Goal: Information Seeking & Learning: Learn about a topic

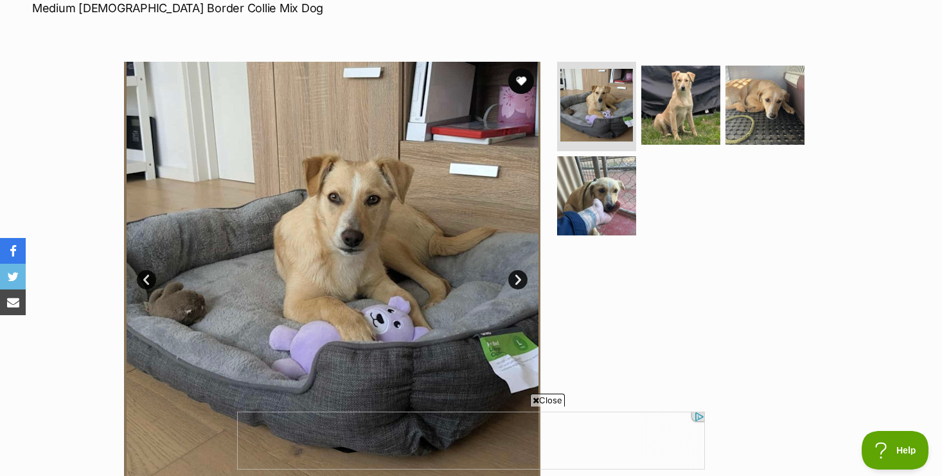
click at [548, 400] on span "Close" at bounding box center [547, 399] width 35 height 13
click at [520, 279] on link "Next" at bounding box center [517, 279] width 19 height 19
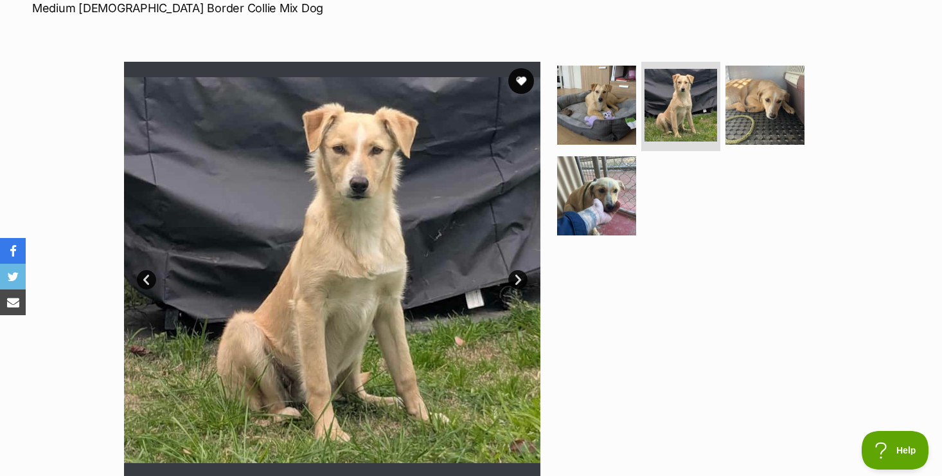
click at [520, 279] on link "Next" at bounding box center [517, 279] width 19 height 19
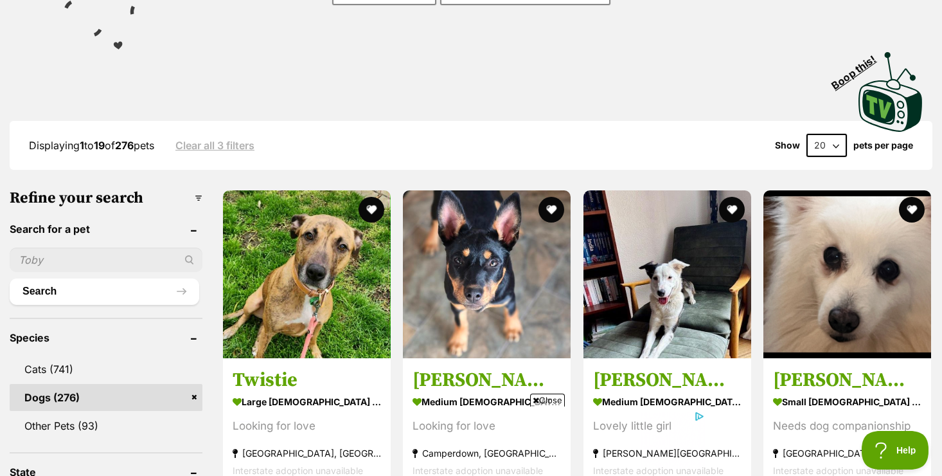
scroll to position [231, 0]
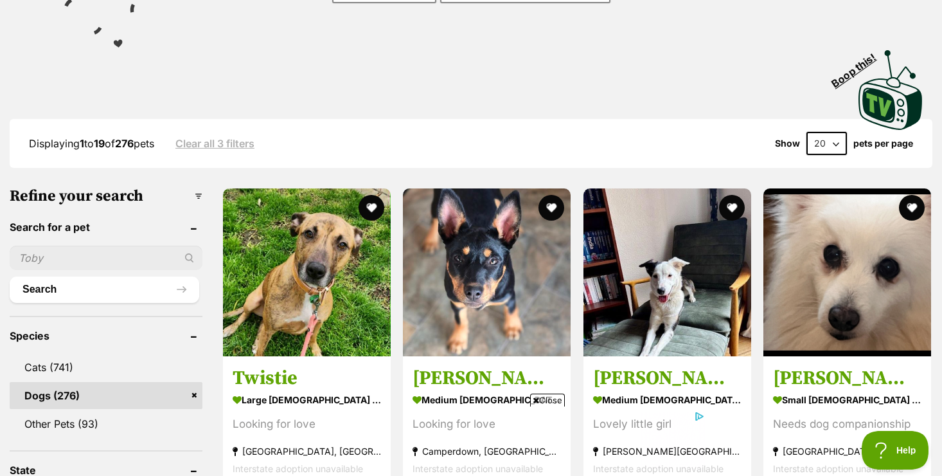
click at [553, 397] on span "Close" at bounding box center [547, 399] width 35 height 13
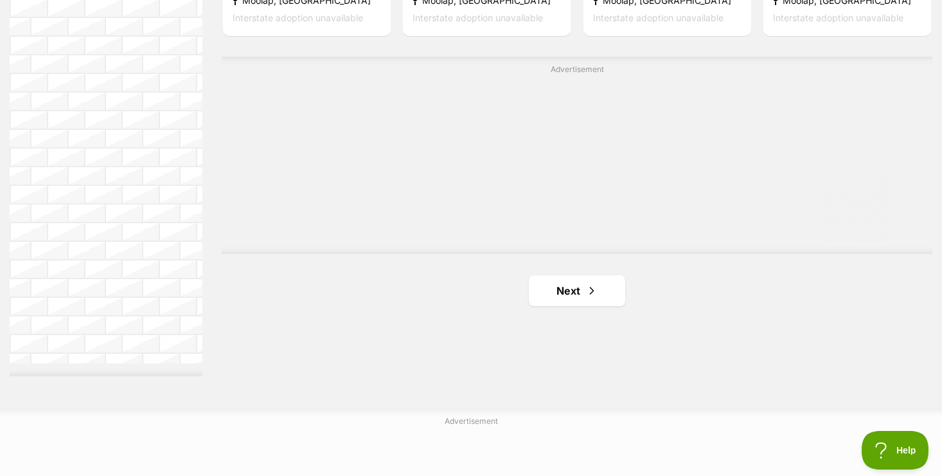
scroll to position [2314, 0]
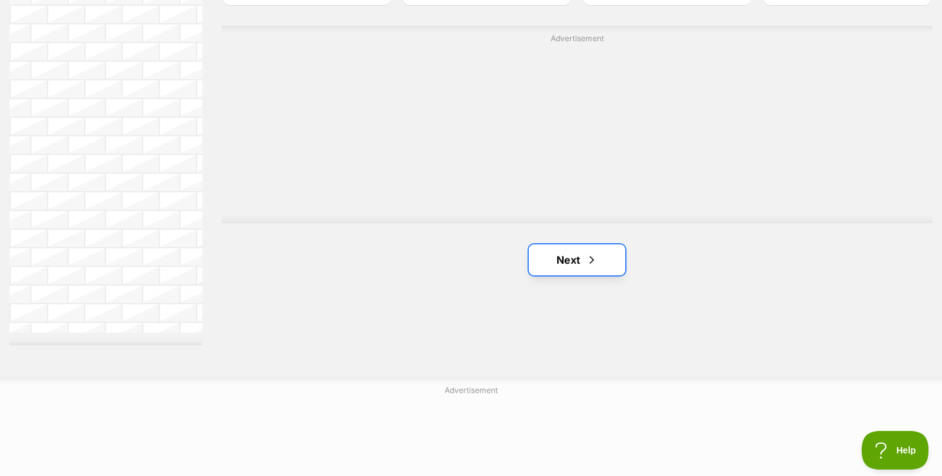
click at [566, 264] on link "Next" at bounding box center [577, 259] width 96 height 31
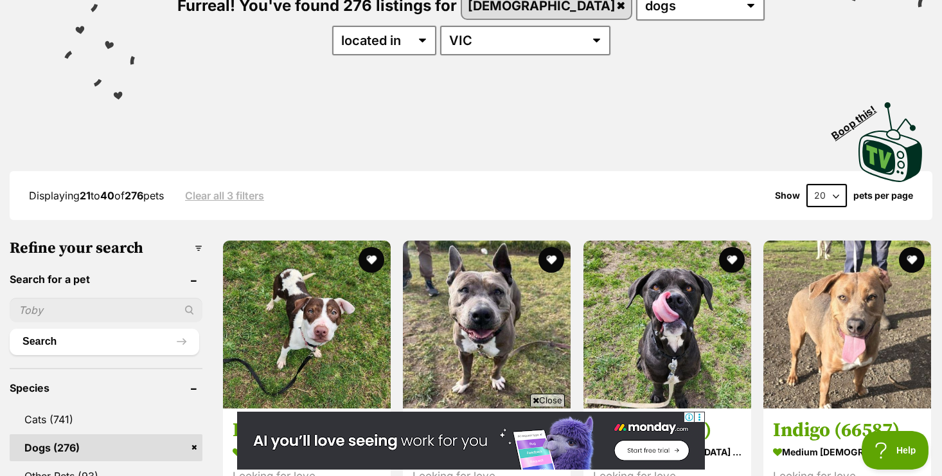
scroll to position [180, 0]
click at [550, 401] on span "Close" at bounding box center [547, 399] width 35 height 13
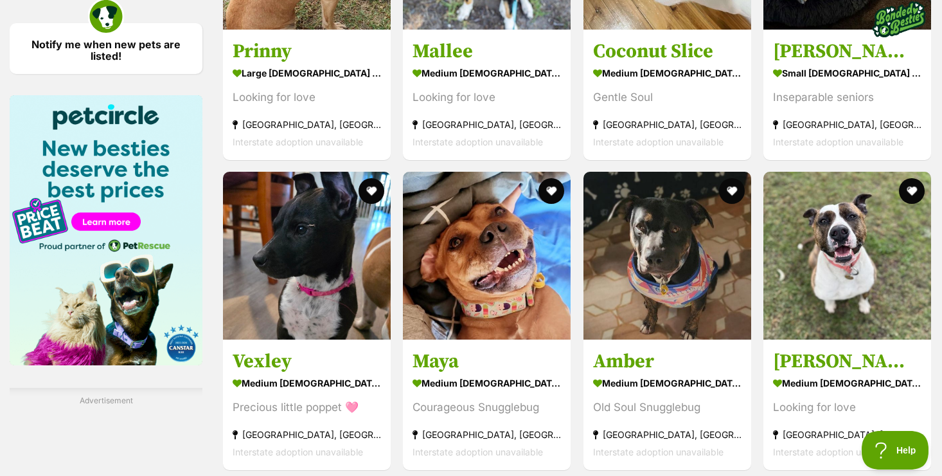
scroll to position [1851, 0]
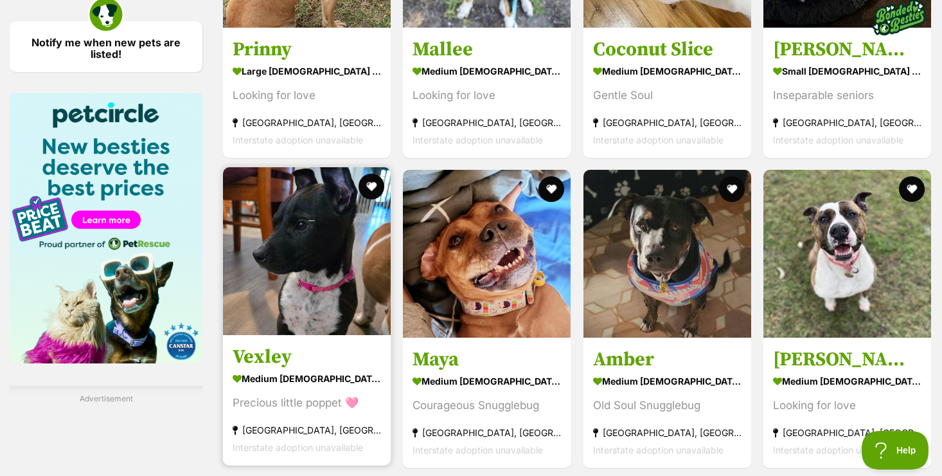
click at [334, 314] on img at bounding box center [307, 251] width 168 height 168
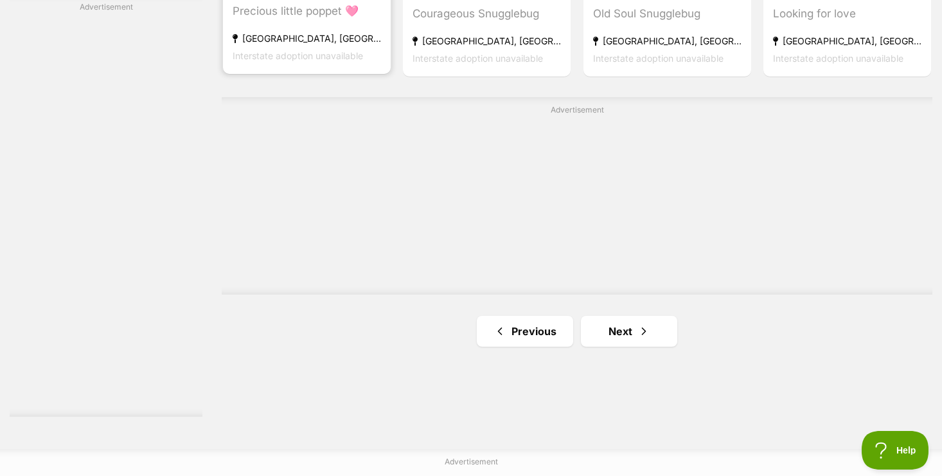
scroll to position [2288, 0]
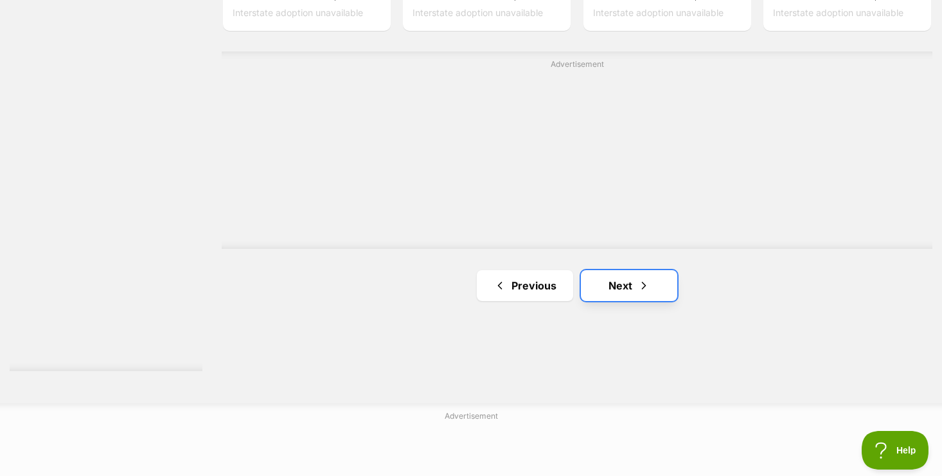
click at [622, 289] on link "Next" at bounding box center [629, 285] width 96 height 31
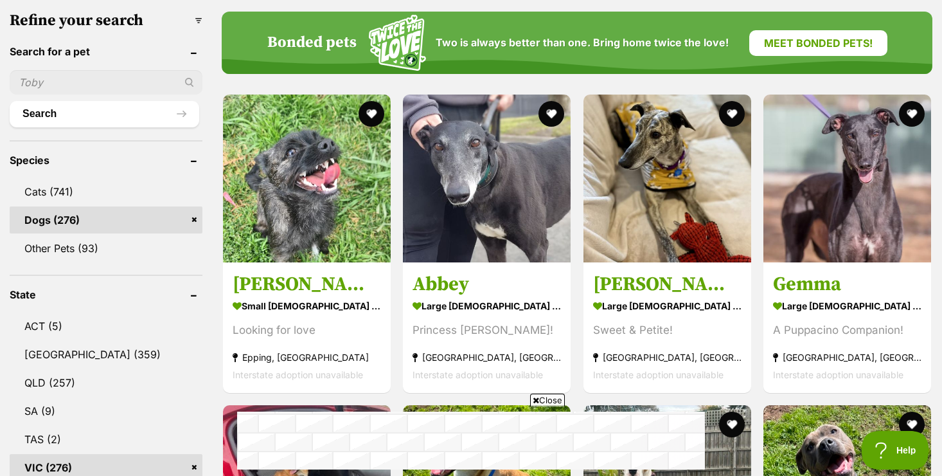
scroll to position [409, 0]
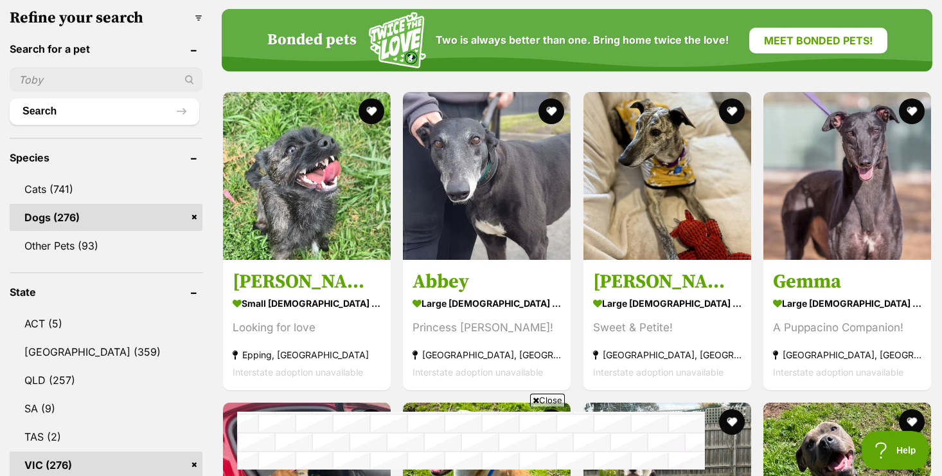
click at [554, 399] on span "Close" at bounding box center [547, 399] width 35 height 13
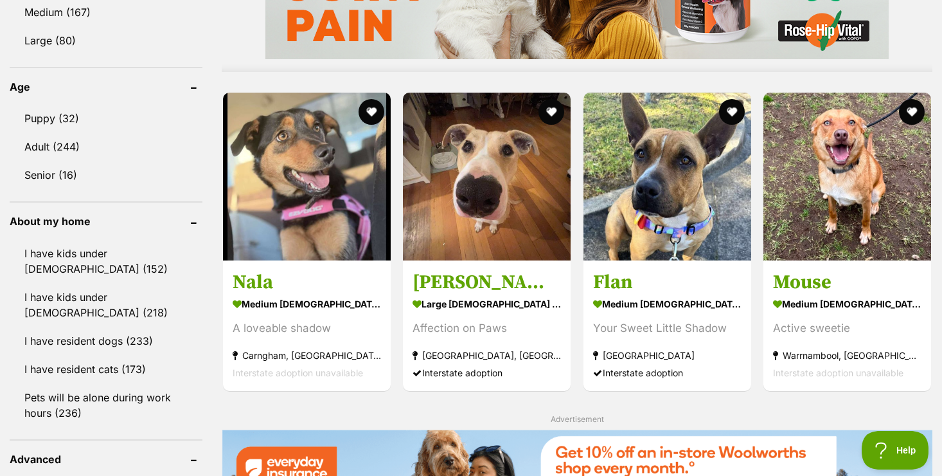
scroll to position [1258, 0]
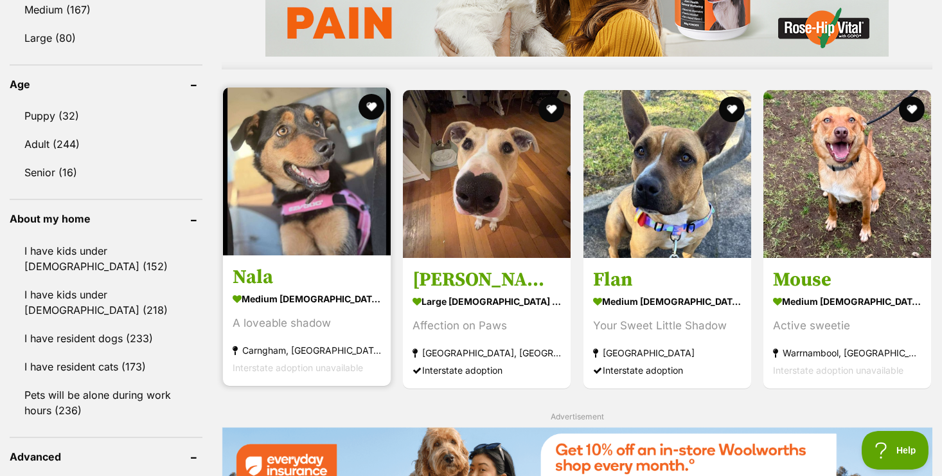
click at [314, 195] on img at bounding box center [307, 171] width 168 height 168
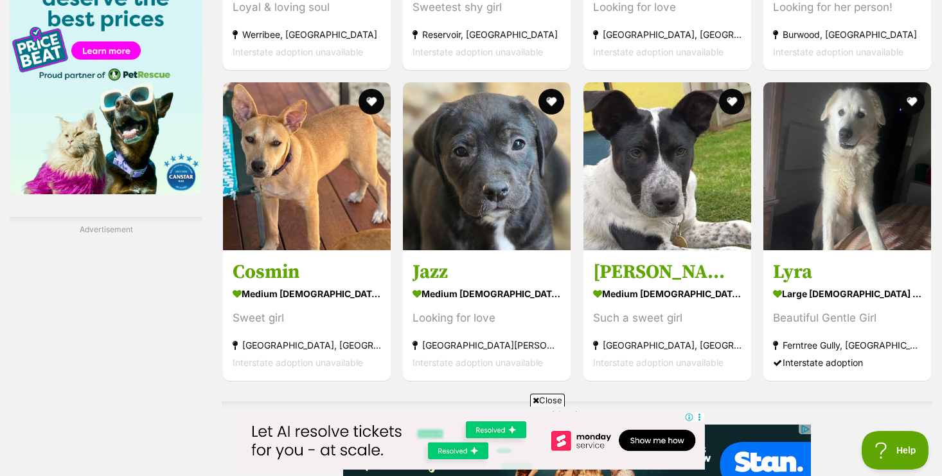
scroll to position [2022, 0]
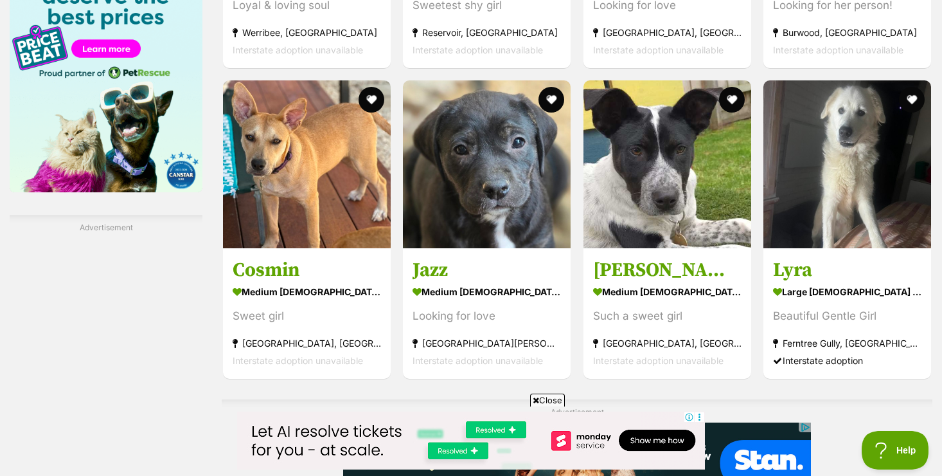
click at [553, 399] on span "Close" at bounding box center [547, 399] width 35 height 13
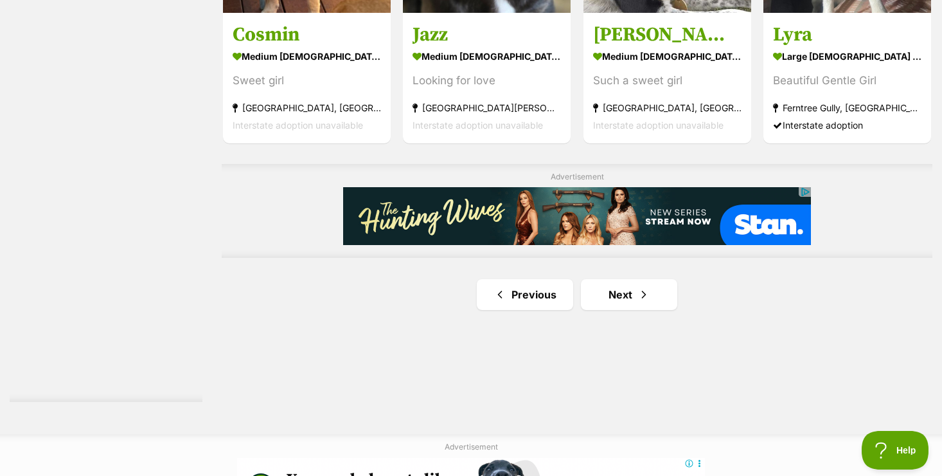
scroll to position [2305, 0]
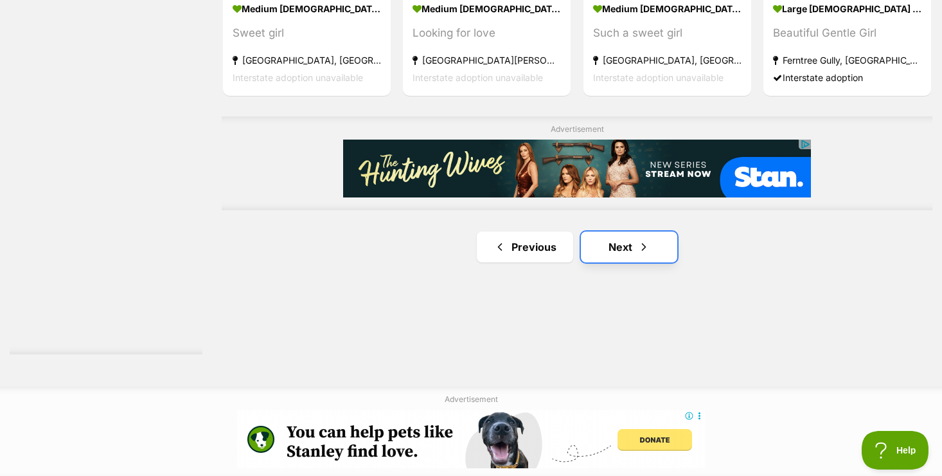
click at [625, 247] on link "Next" at bounding box center [629, 246] width 96 height 31
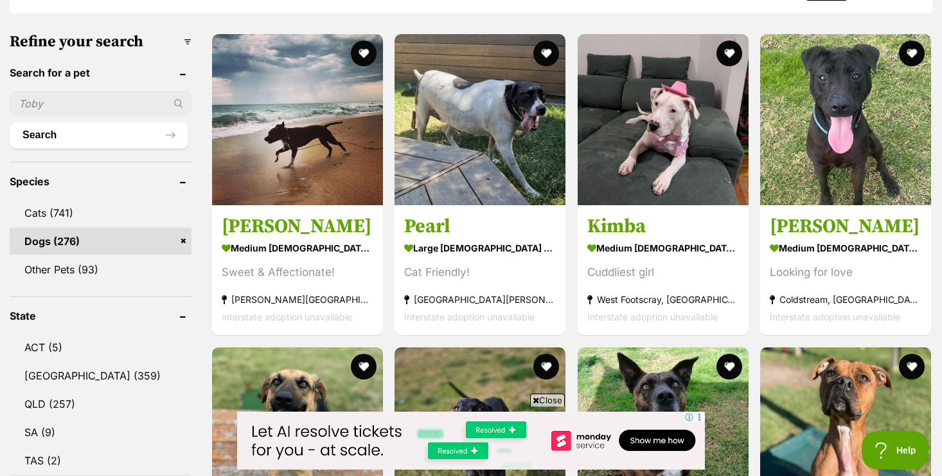
click at [553, 395] on span "Close" at bounding box center [547, 399] width 35 height 13
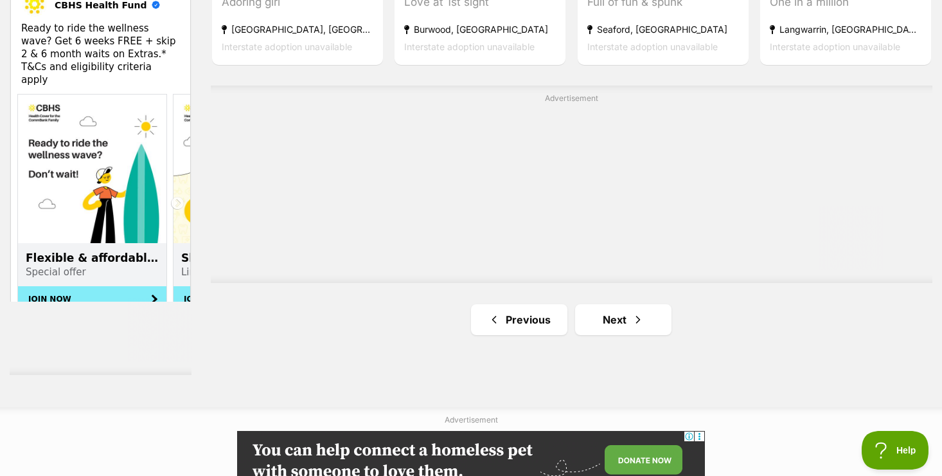
scroll to position [2288, 0]
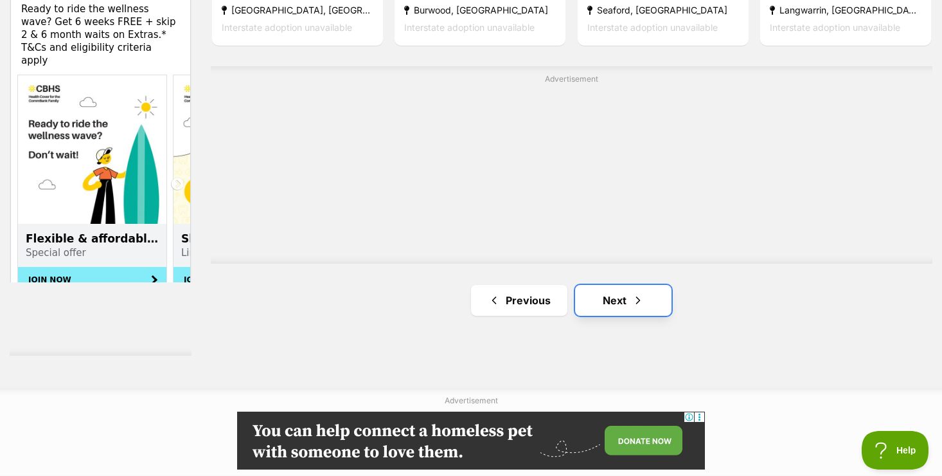
click at [605, 303] on link "Next" at bounding box center [623, 300] width 96 height 31
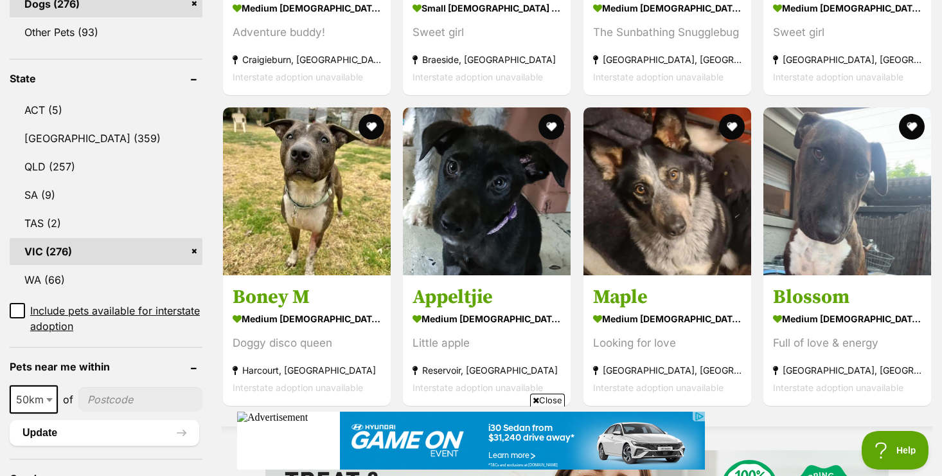
scroll to position [642, 0]
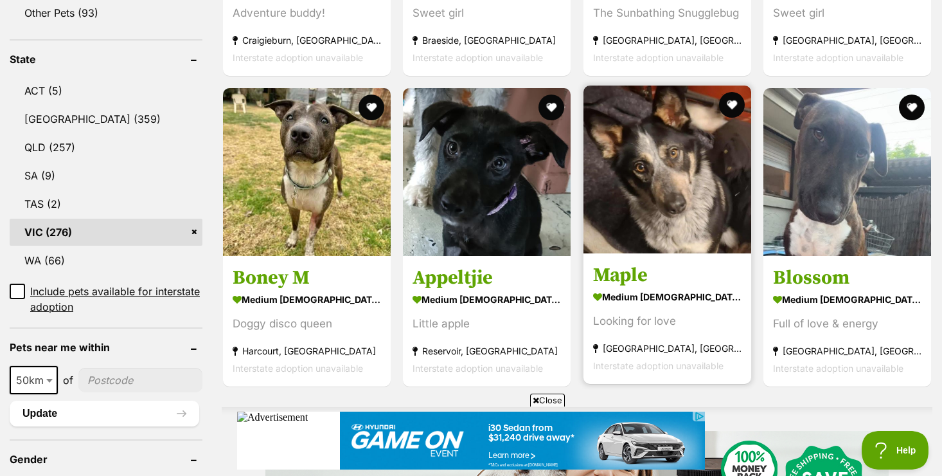
click at [684, 196] on img at bounding box center [668, 169] width 168 height 168
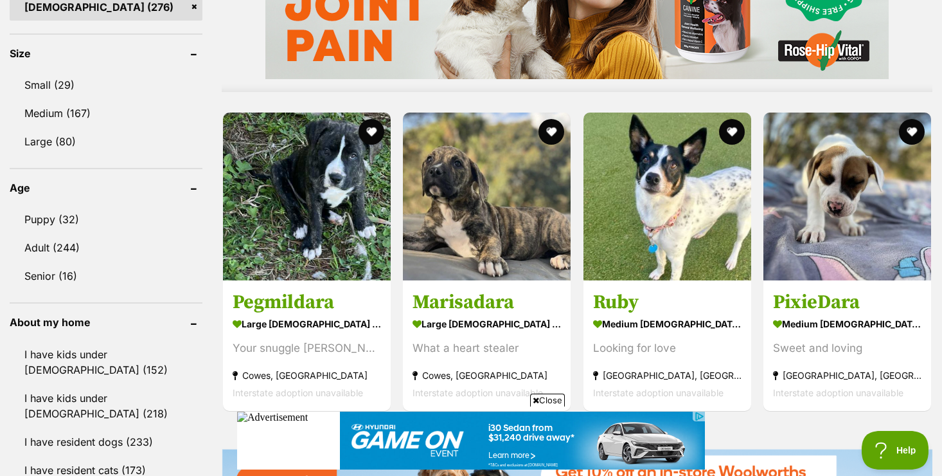
scroll to position [1156, 0]
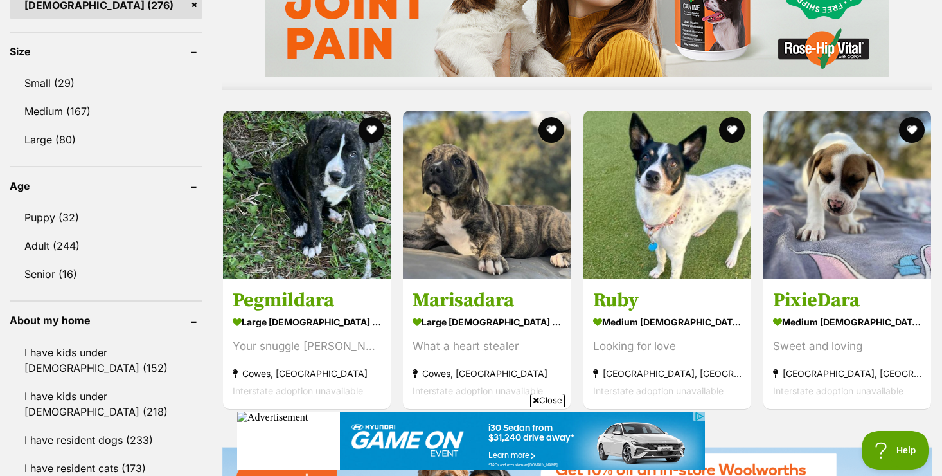
click at [549, 398] on span "Close" at bounding box center [547, 399] width 35 height 13
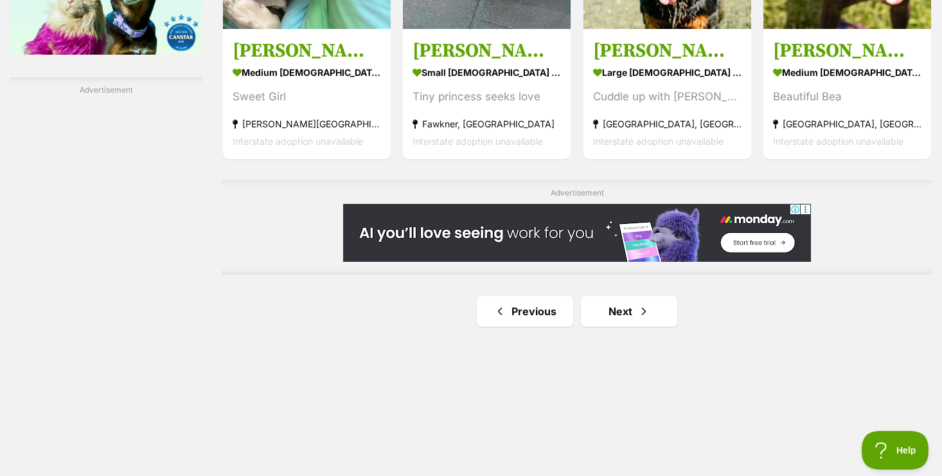
scroll to position [2210, 0]
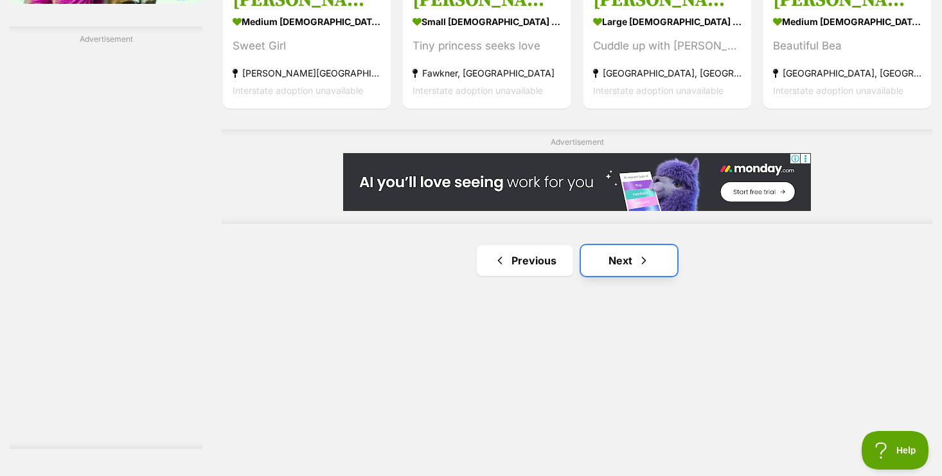
click at [612, 272] on link "Next" at bounding box center [629, 260] width 96 height 31
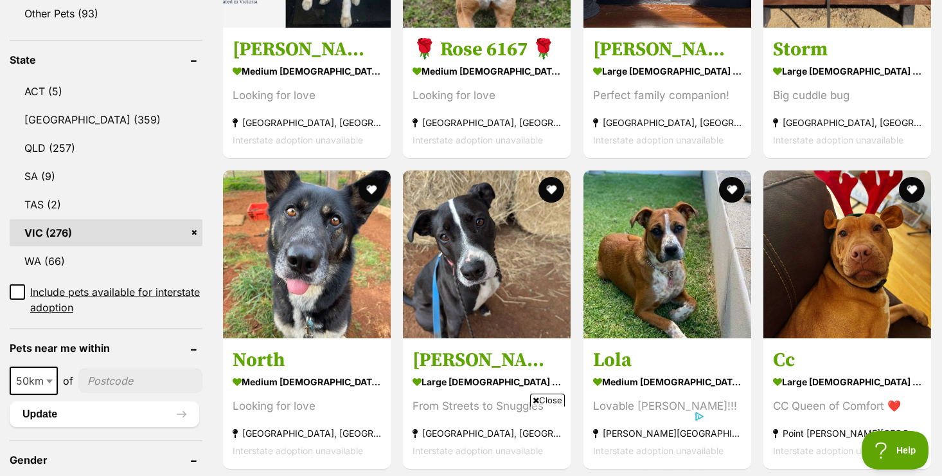
click at [548, 402] on span "Close" at bounding box center [547, 399] width 35 height 13
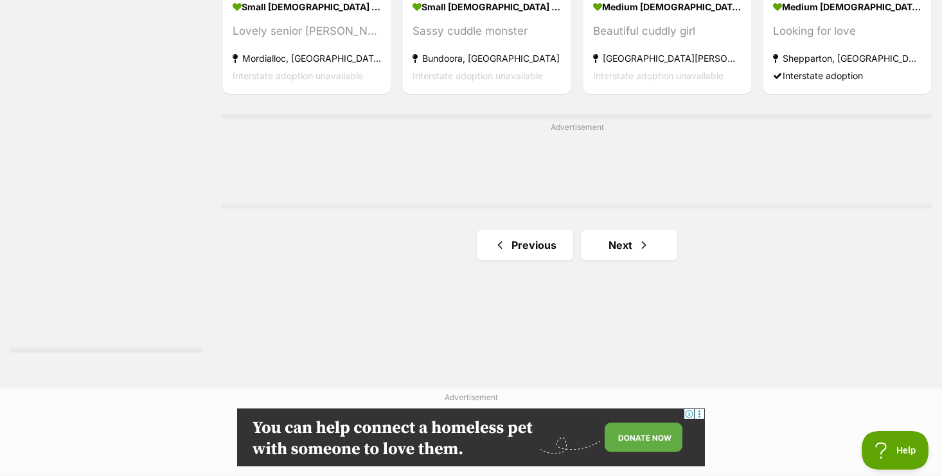
scroll to position [2312, 0]
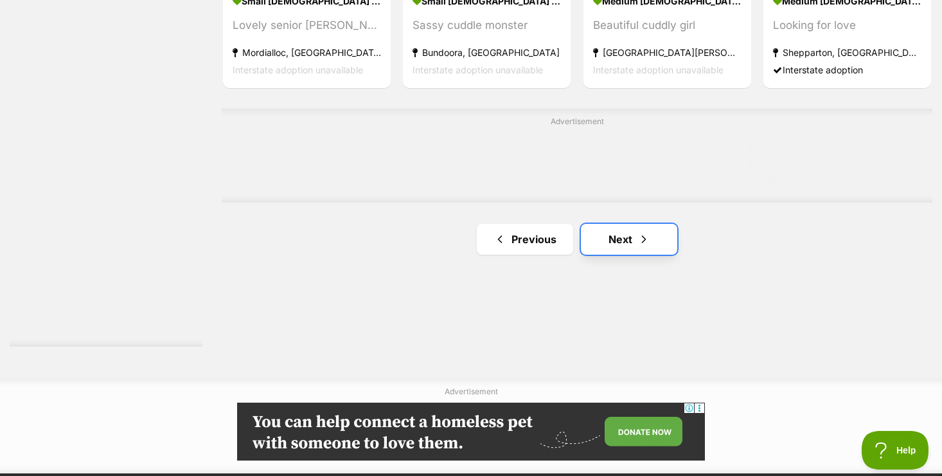
click at [617, 250] on link "Next" at bounding box center [629, 239] width 96 height 31
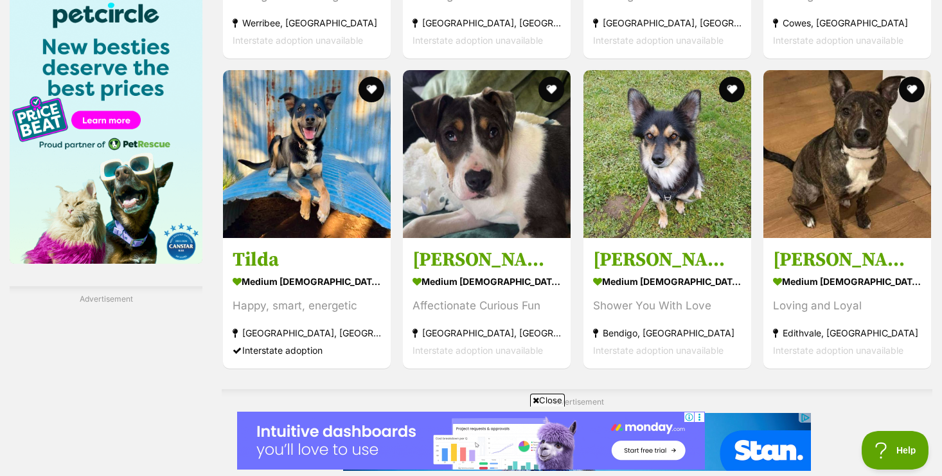
scroll to position [1953, 0]
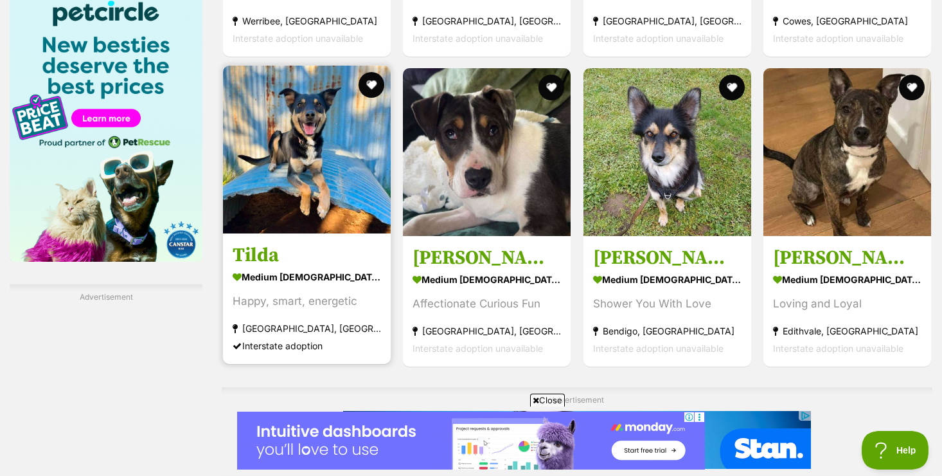
click at [301, 163] on img at bounding box center [307, 150] width 168 height 168
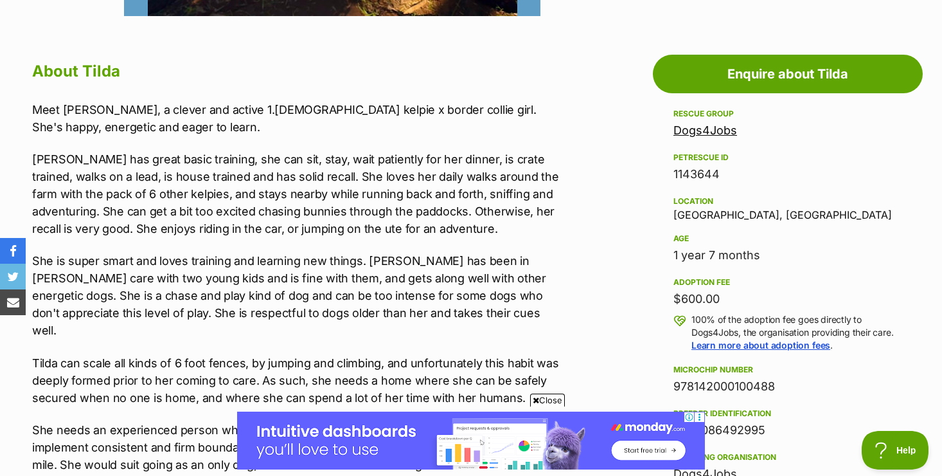
scroll to position [668, 0]
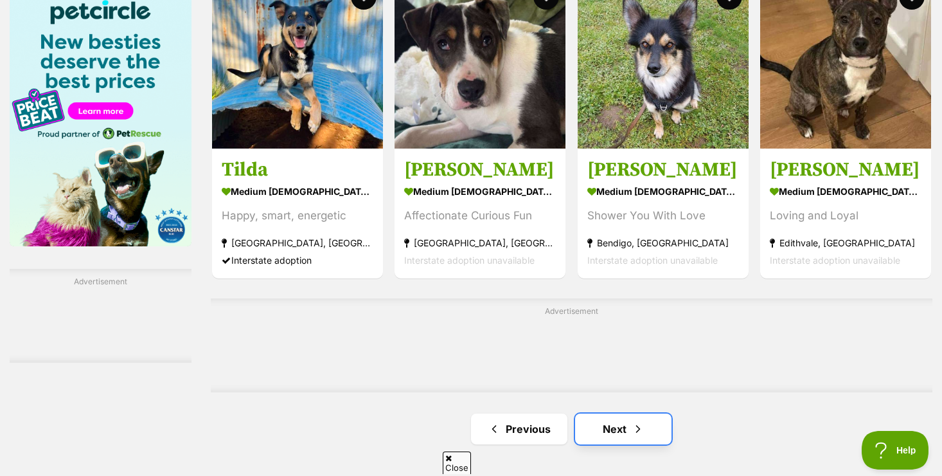
click at [623, 413] on link "Next" at bounding box center [623, 428] width 96 height 31
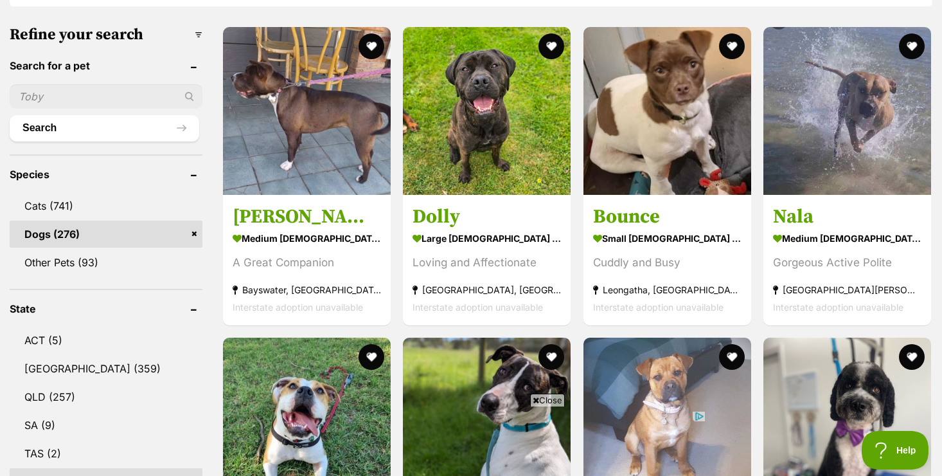
scroll to position [393, 0]
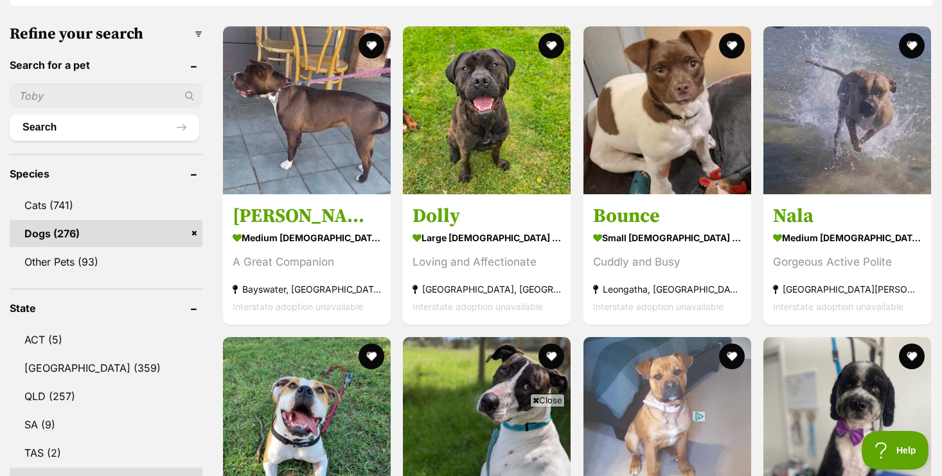
click at [560, 400] on span "Close" at bounding box center [547, 399] width 35 height 13
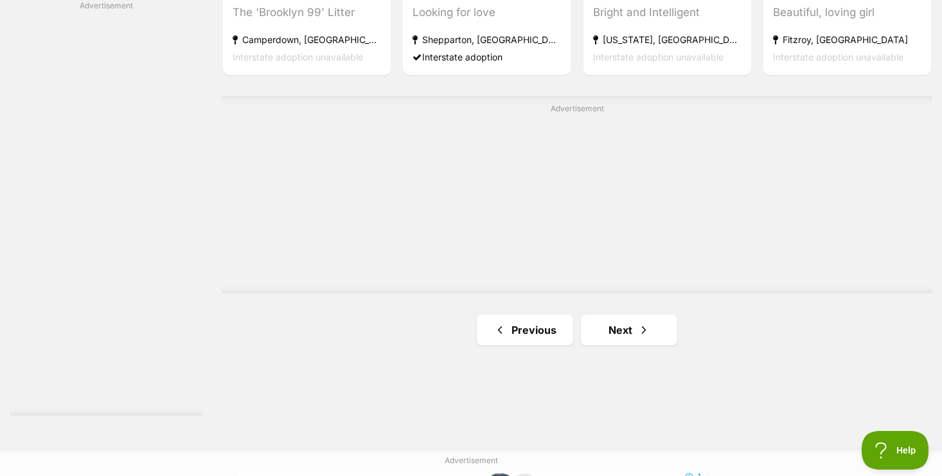
scroll to position [2244, 0]
click at [613, 336] on link "Next" at bounding box center [629, 329] width 96 height 31
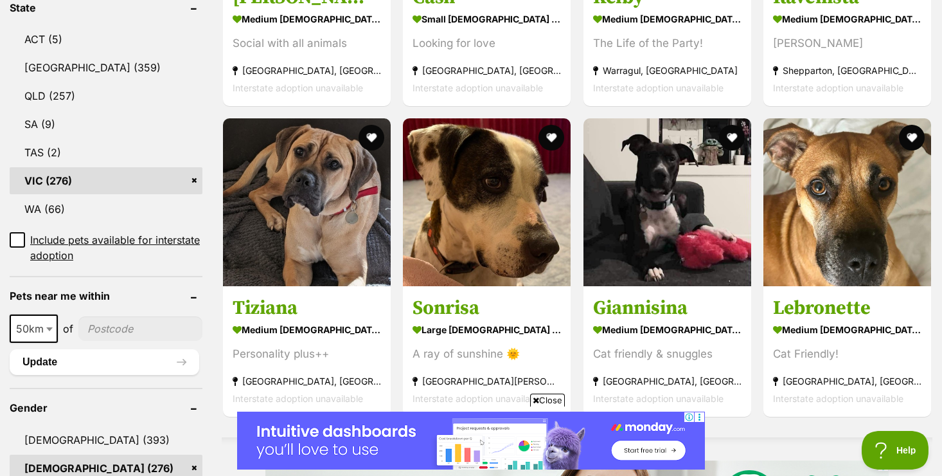
scroll to position [694, 0]
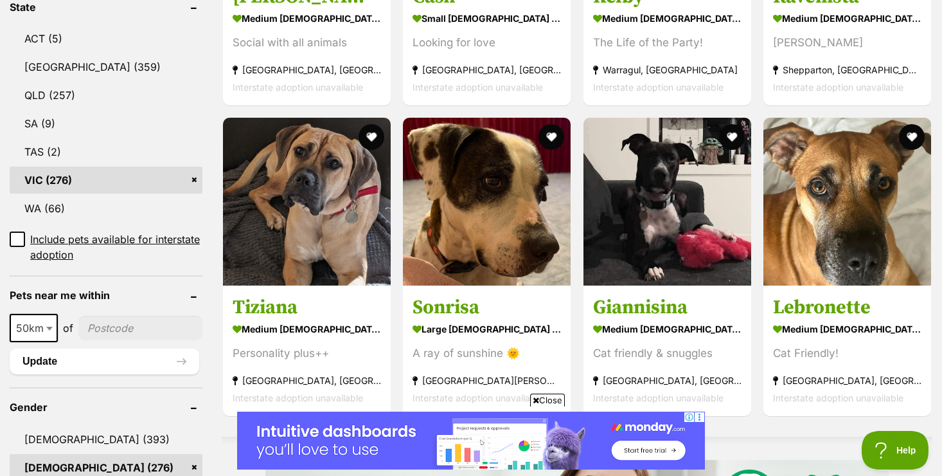
click at [541, 399] on span "Close" at bounding box center [547, 399] width 35 height 13
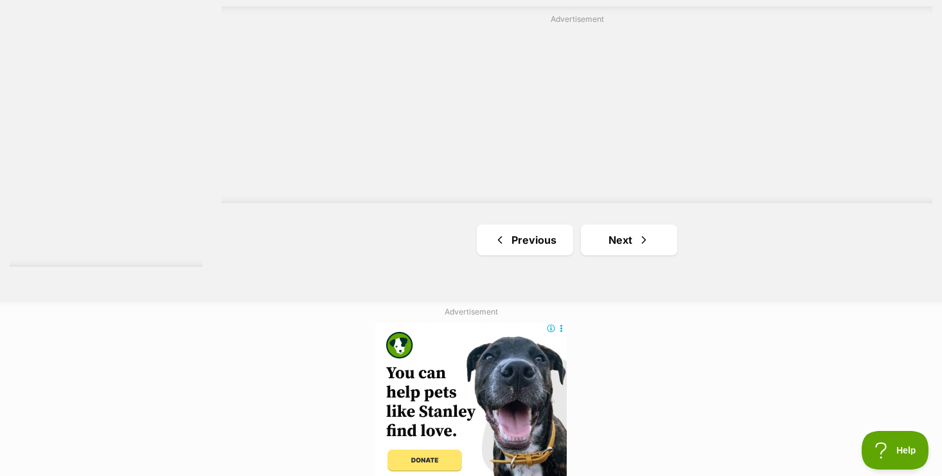
scroll to position [2417, 0]
